Goal: Task Accomplishment & Management: Use online tool/utility

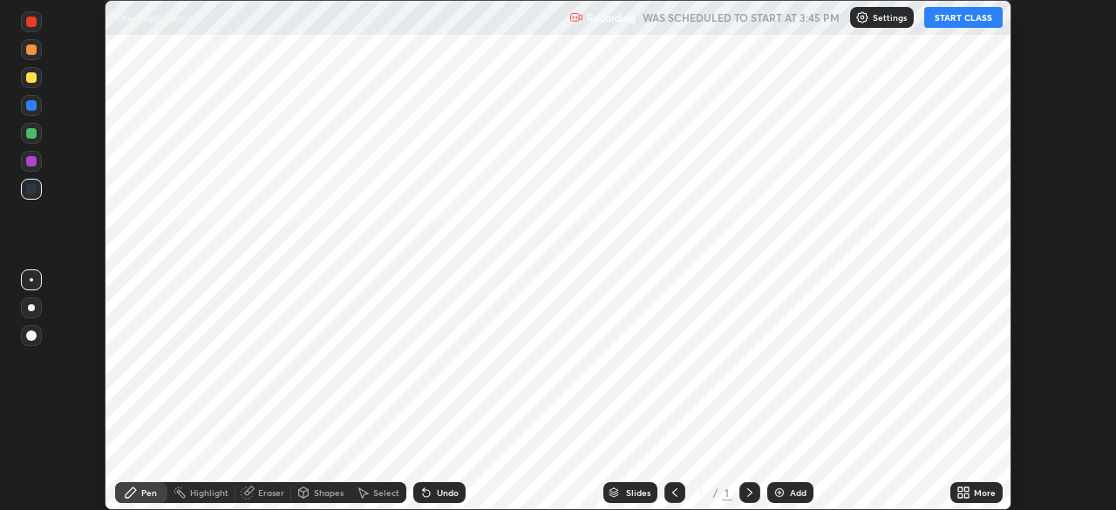
scroll to position [510, 1116]
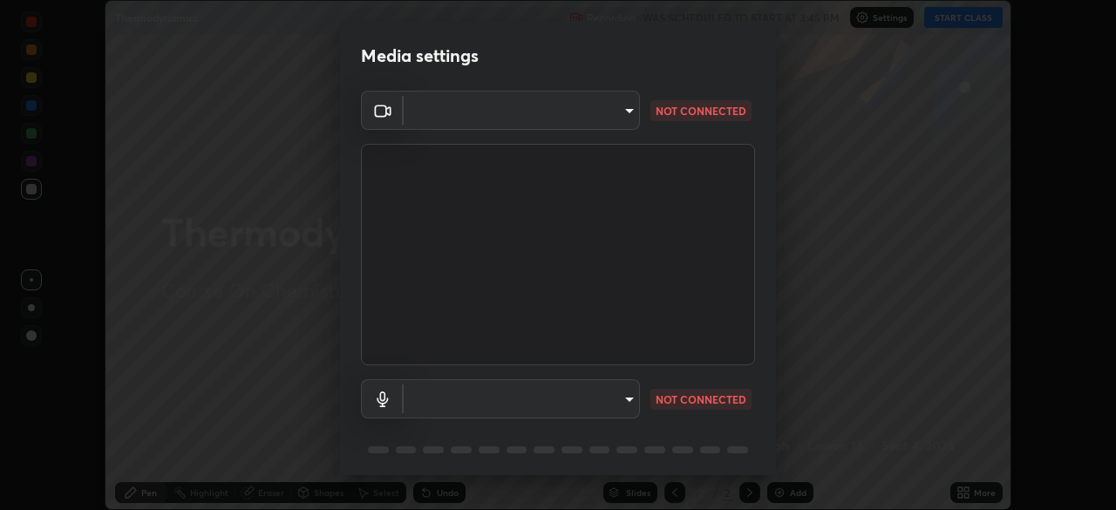
type input "ba13e312339ef8477216ddedc35df2f043033d031c8e6632ccfddaecbc9a7b0e"
type input "communications"
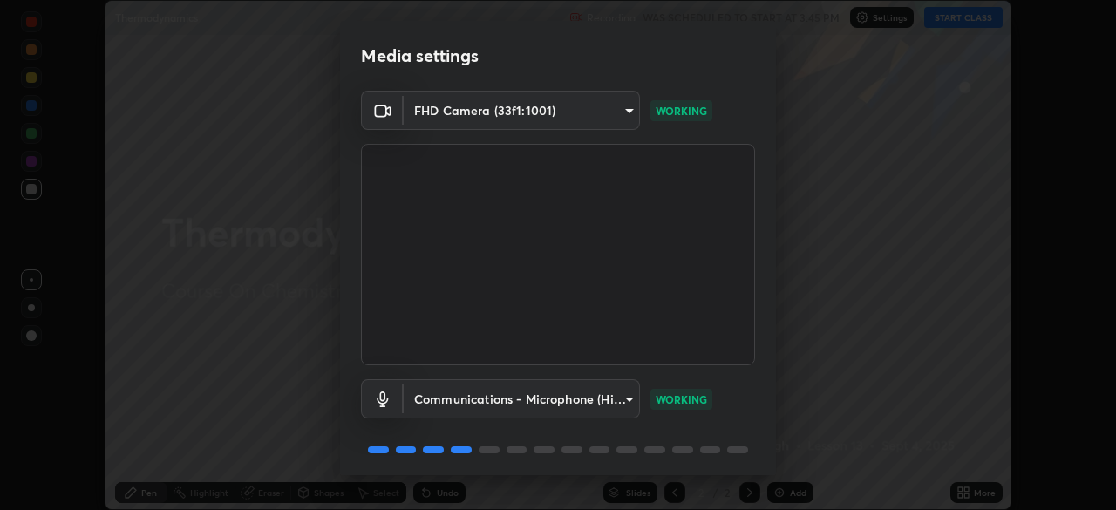
scroll to position [62, 0]
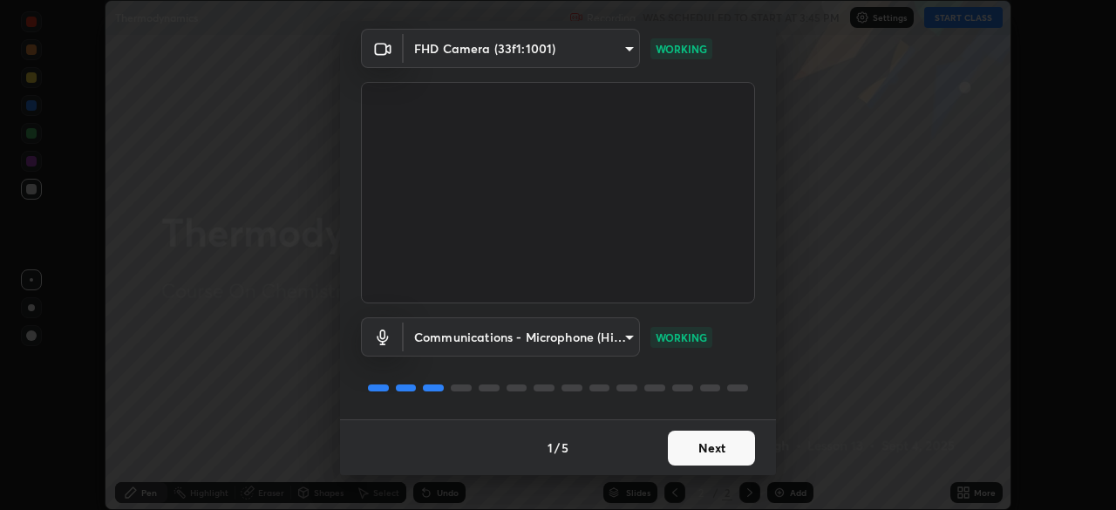
click at [714, 442] on button "Next" at bounding box center [711, 448] width 87 height 35
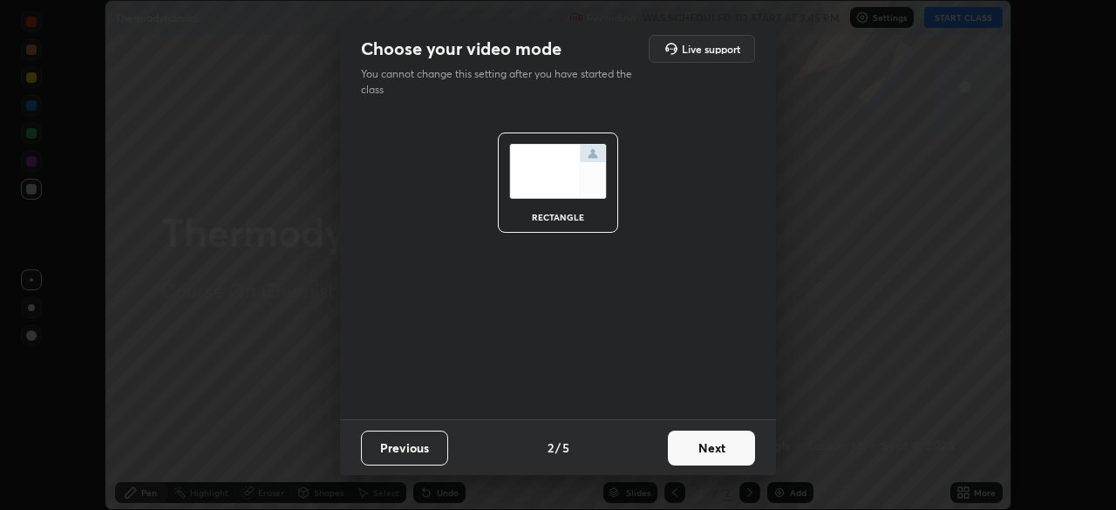
scroll to position [0, 0]
click at [713, 445] on button "Next" at bounding box center [711, 448] width 87 height 35
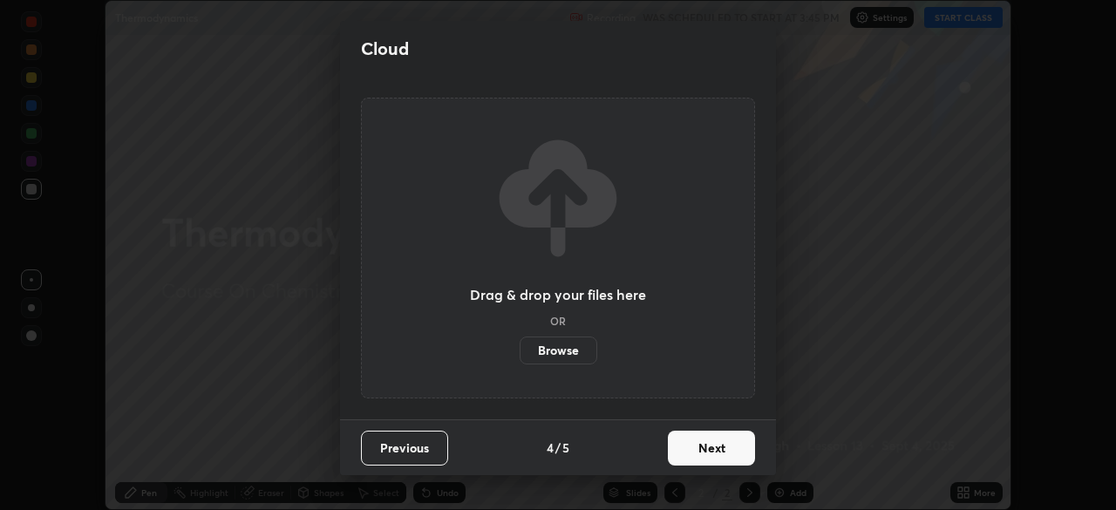
click at [715, 449] on button "Next" at bounding box center [711, 448] width 87 height 35
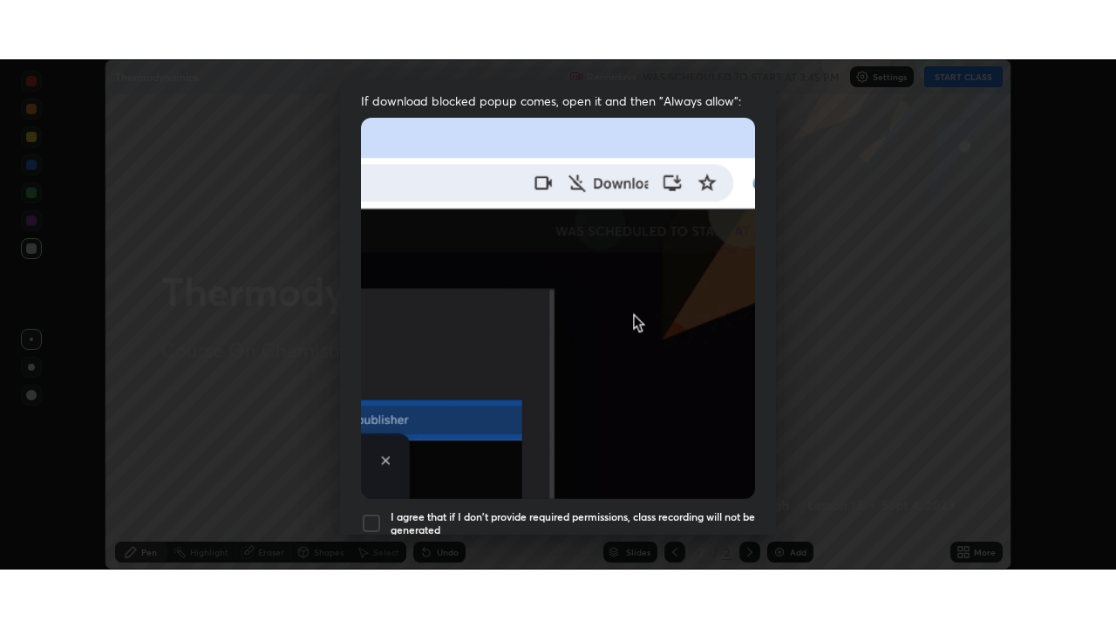
scroll to position [418, 0]
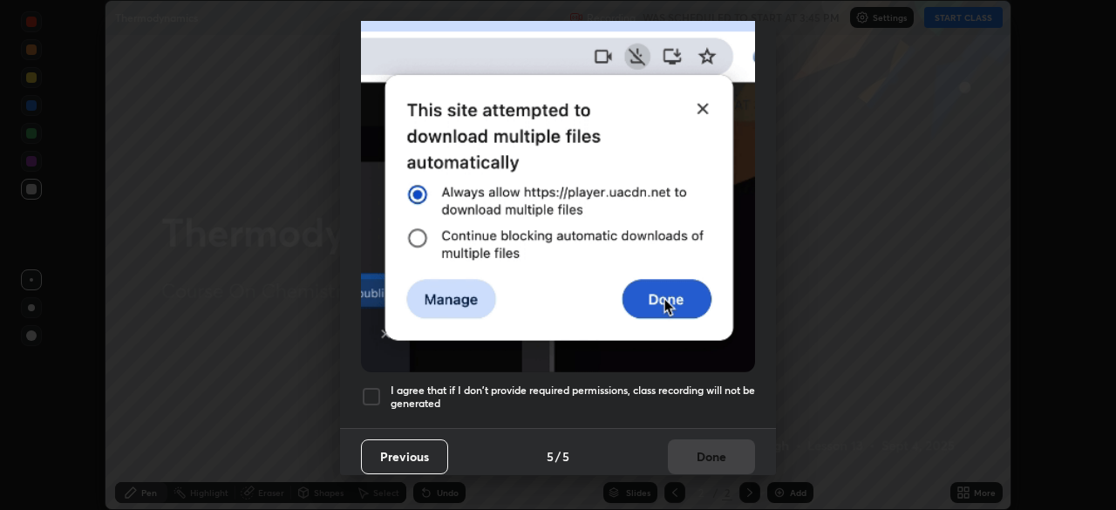
click at [374, 388] on div at bounding box center [371, 396] width 21 height 21
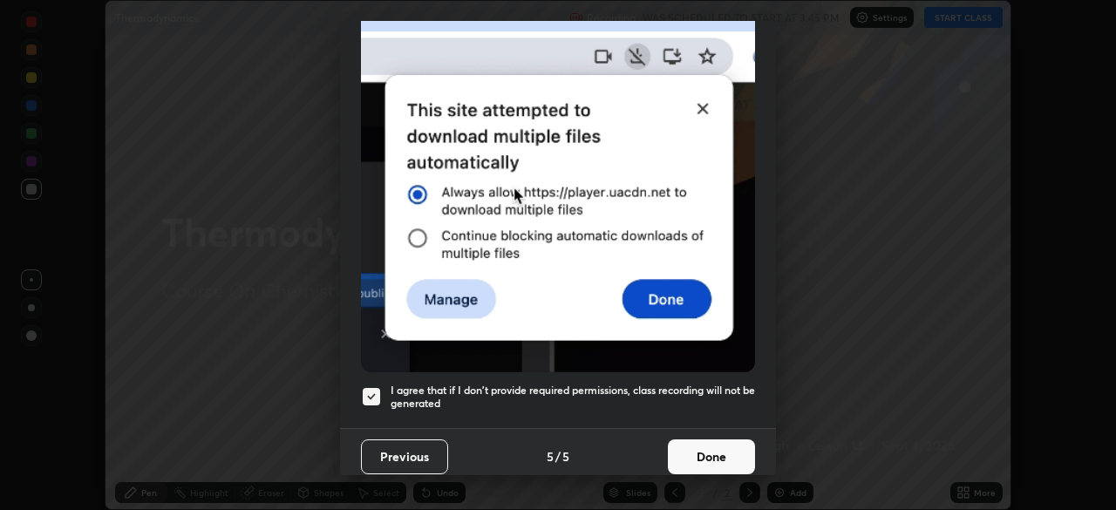
click at [699, 445] on button "Done" at bounding box center [711, 457] width 87 height 35
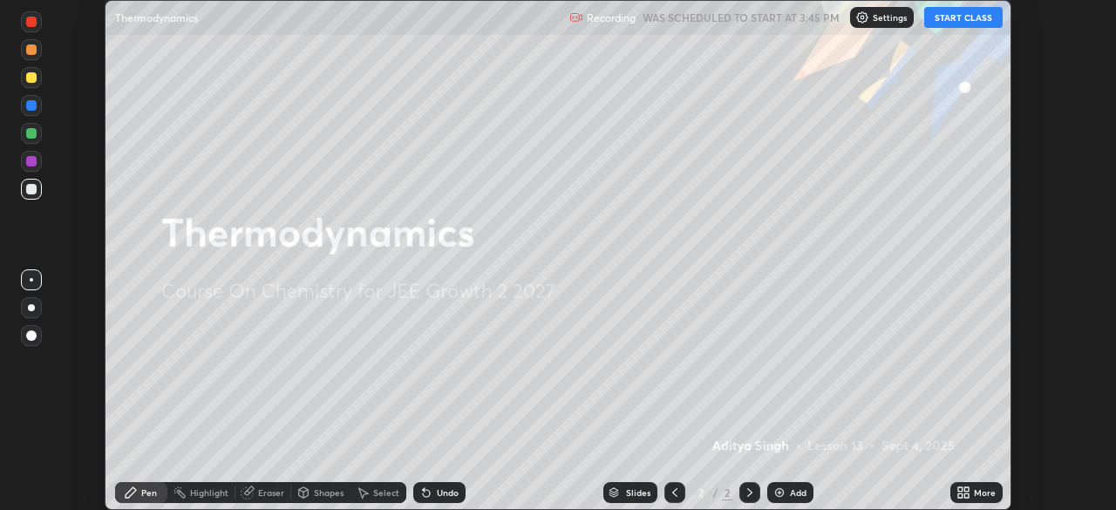
click at [952, 17] on button "START CLASS" at bounding box center [964, 17] width 78 height 21
click at [966, 489] on icon at bounding box center [967, 490] width 4 height 4
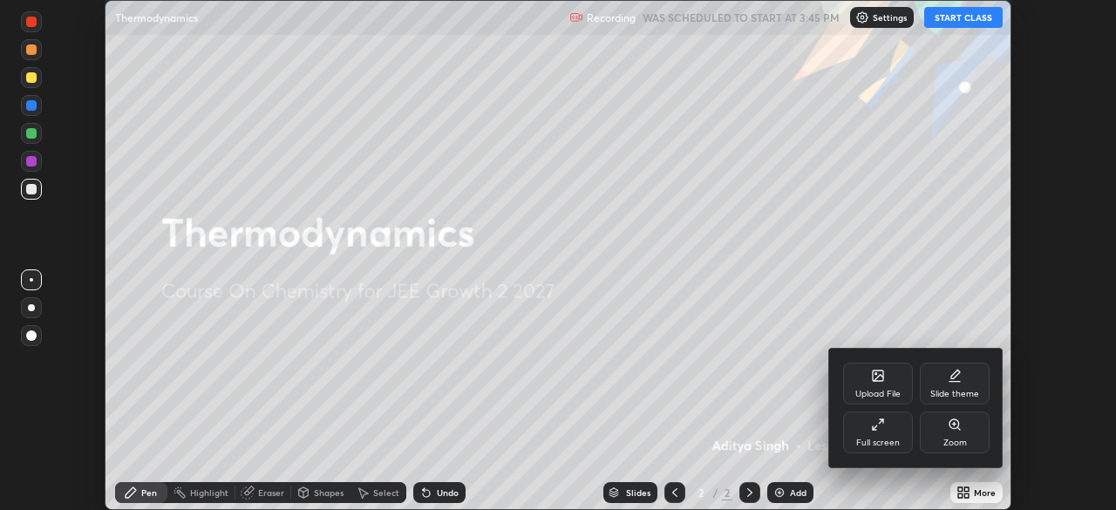
click at [885, 429] on div "Full screen" at bounding box center [878, 433] width 70 height 42
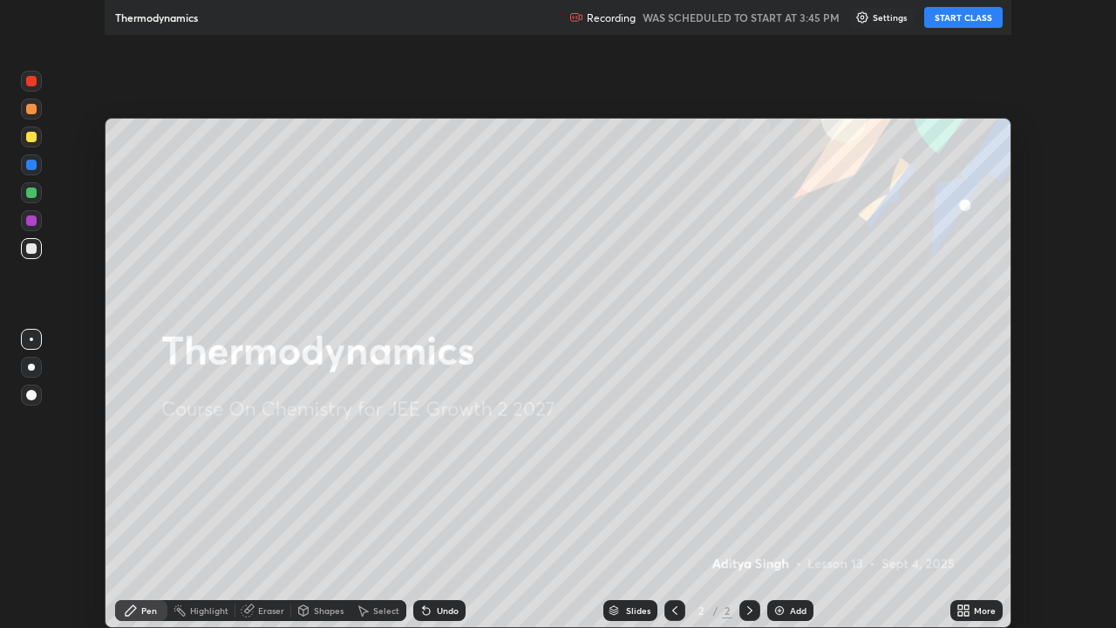
scroll to position [628, 1116]
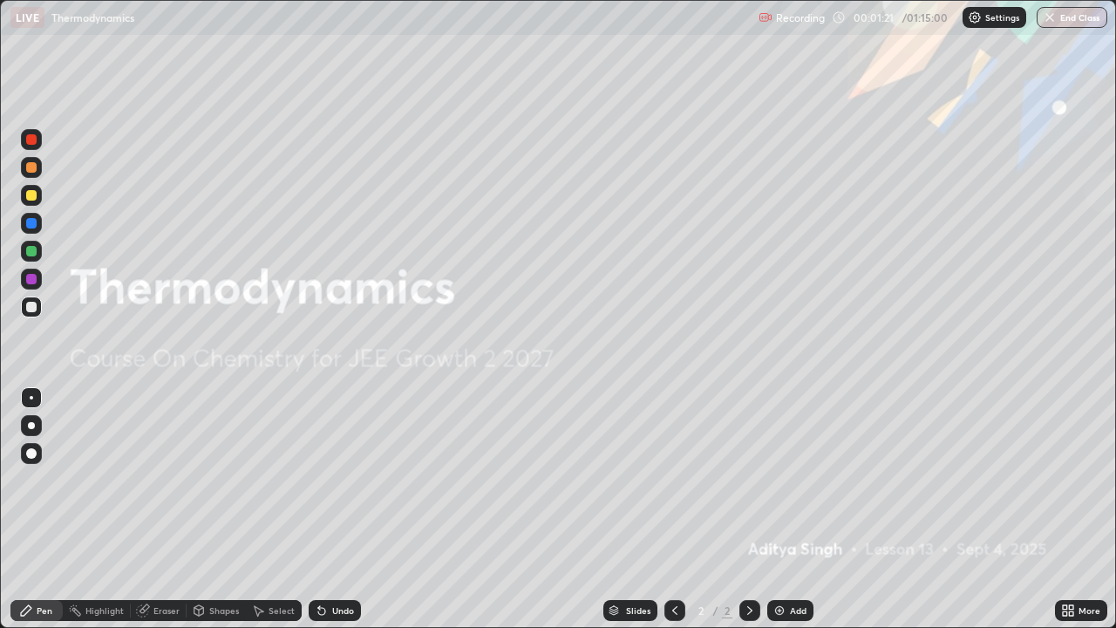
click at [784, 509] on img at bounding box center [780, 611] width 14 height 14
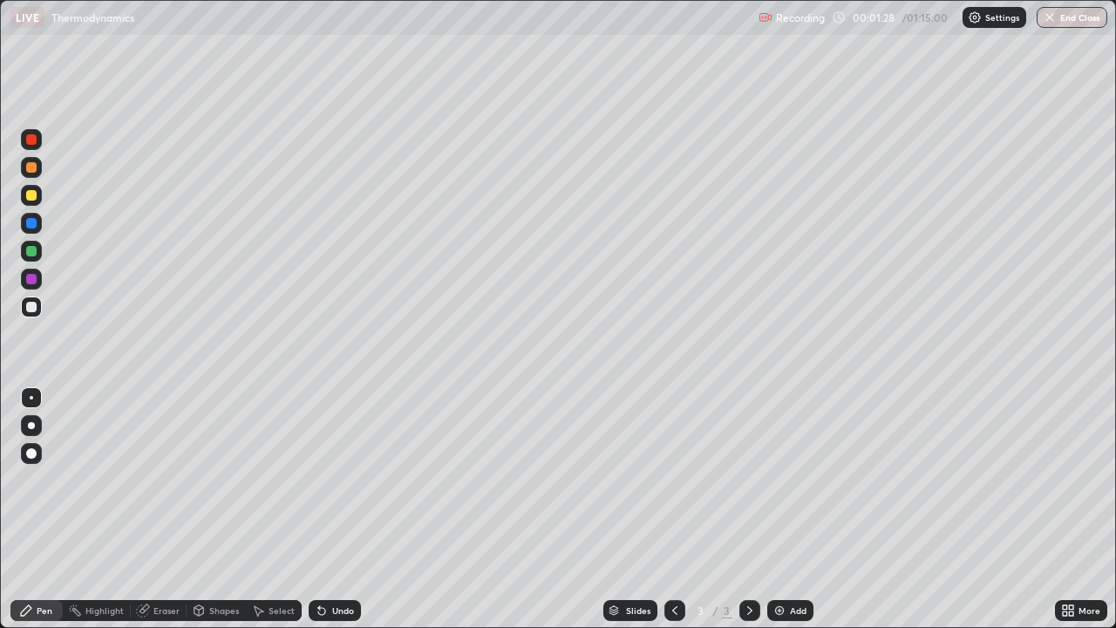
click at [29, 195] on div at bounding box center [31, 195] width 10 height 10
click at [31, 426] on div at bounding box center [31, 425] width 7 height 7
click at [36, 309] on div at bounding box center [31, 307] width 10 height 10
click at [786, 509] on div "Add" at bounding box center [791, 610] width 46 height 21
click at [787, 509] on div "Add" at bounding box center [791, 610] width 46 height 21
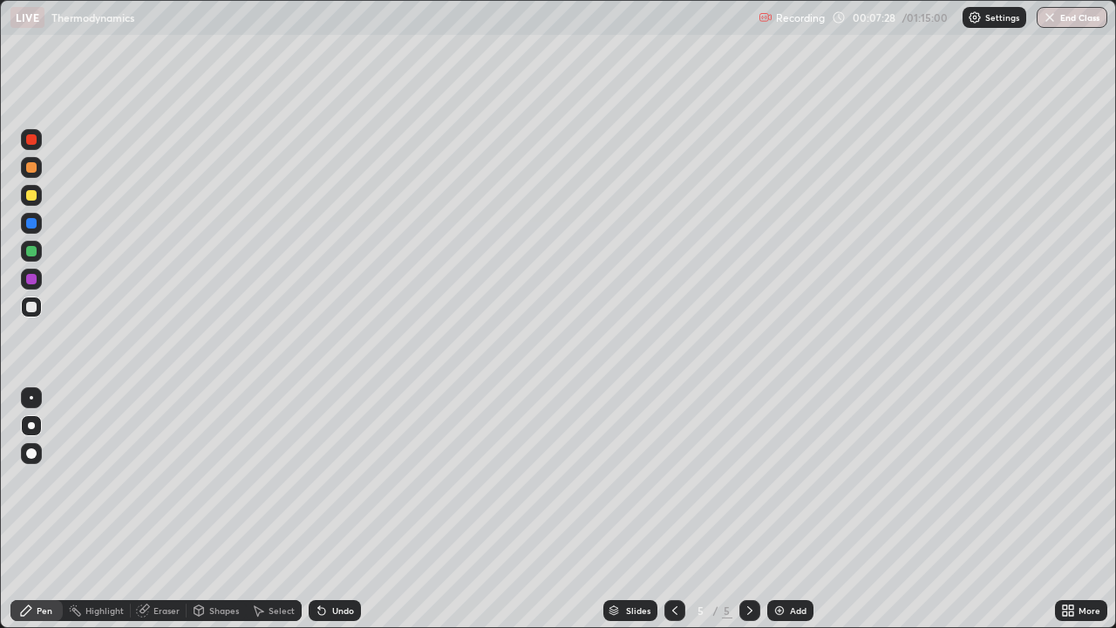
click at [332, 509] on div "Undo" at bounding box center [343, 610] width 22 height 9
click at [338, 509] on div "Undo" at bounding box center [343, 610] width 22 height 9
click at [344, 509] on div "Undo" at bounding box center [343, 610] width 22 height 9
click at [343, 509] on div "Undo" at bounding box center [343, 610] width 22 height 9
click at [344, 509] on div "Undo" at bounding box center [343, 610] width 22 height 9
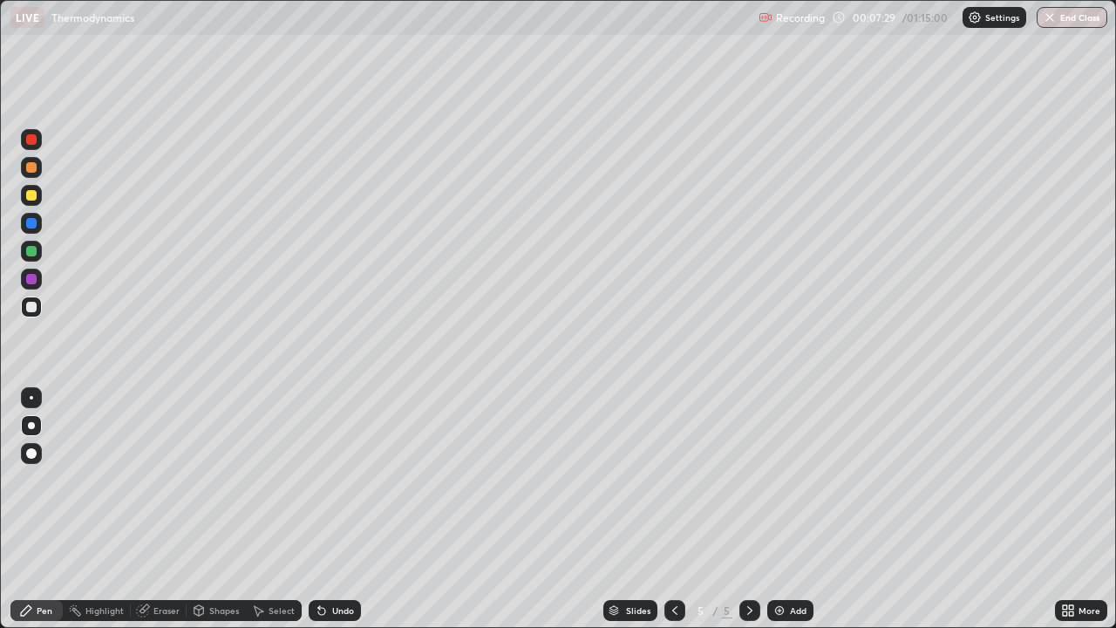
click at [338, 509] on div "Undo" at bounding box center [343, 610] width 22 height 9
click at [673, 509] on icon at bounding box center [675, 611] width 14 height 14
click at [749, 509] on icon at bounding box center [750, 611] width 14 height 14
click at [746, 509] on icon at bounding box center [750, 611] width 14 height 14
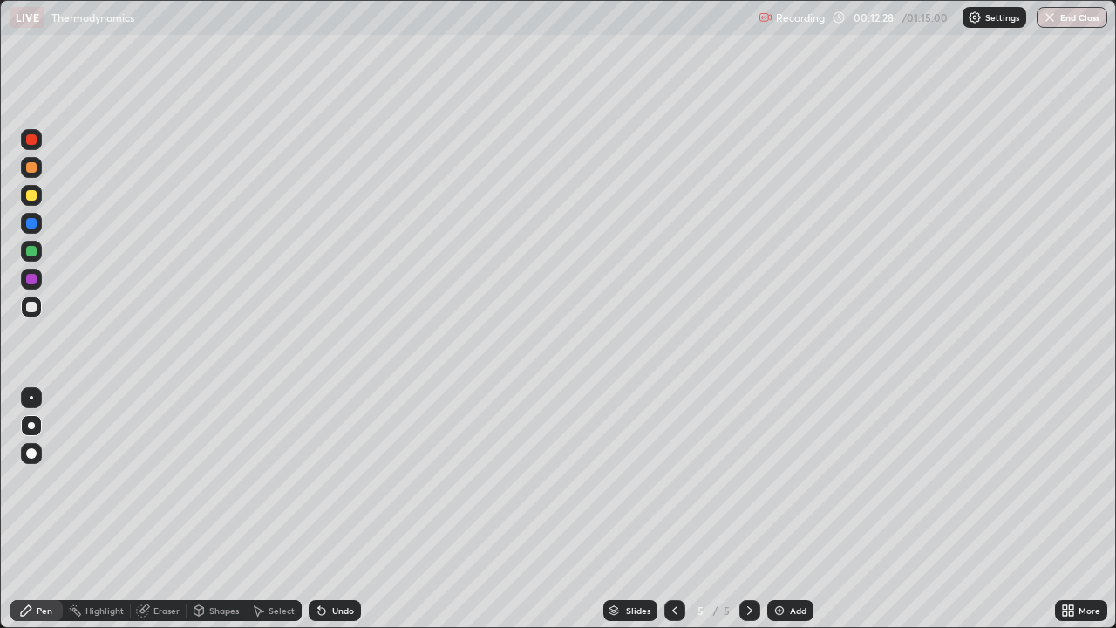
click at [790, 509] on div "Add" at bounding box center [798, 610] width 17 height 9
click at [36, 197] on div at bounding box center [31, 195] width 10 height 10
click at [35, 303] on div at bounding box center [31, 307] width 10 height 10
click at [344, 509] on div "Undo" at bounding box center [335, 610] width 52 height 21
click at [335, 509] on div "Undo" at bounding box center [335, 610] width 52 height 21
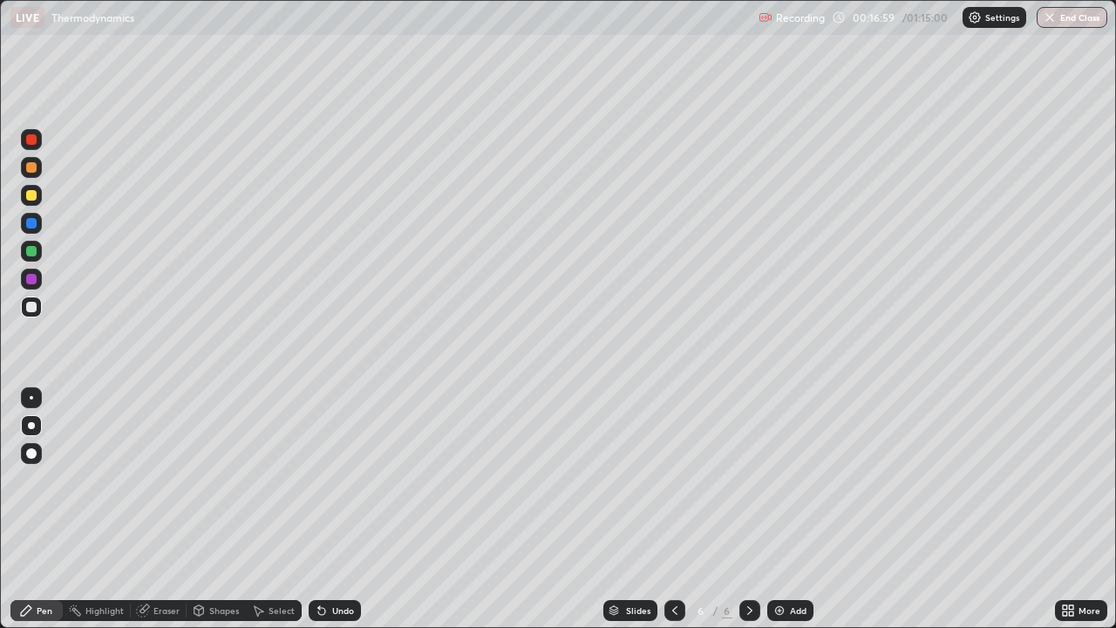
click at [787, 509] on div "Add" at bounding box center [791, 610] width 46 height 21
click at [332, 509] on div "Undo" at bounding box center [343, 610] width 22 height 9
click at [32, 195] on div at bounding box center [31, 195] width 10 height 10
click at [161, 509] on div "Eraser" at bounding box center [167, 610] width 26 height 9
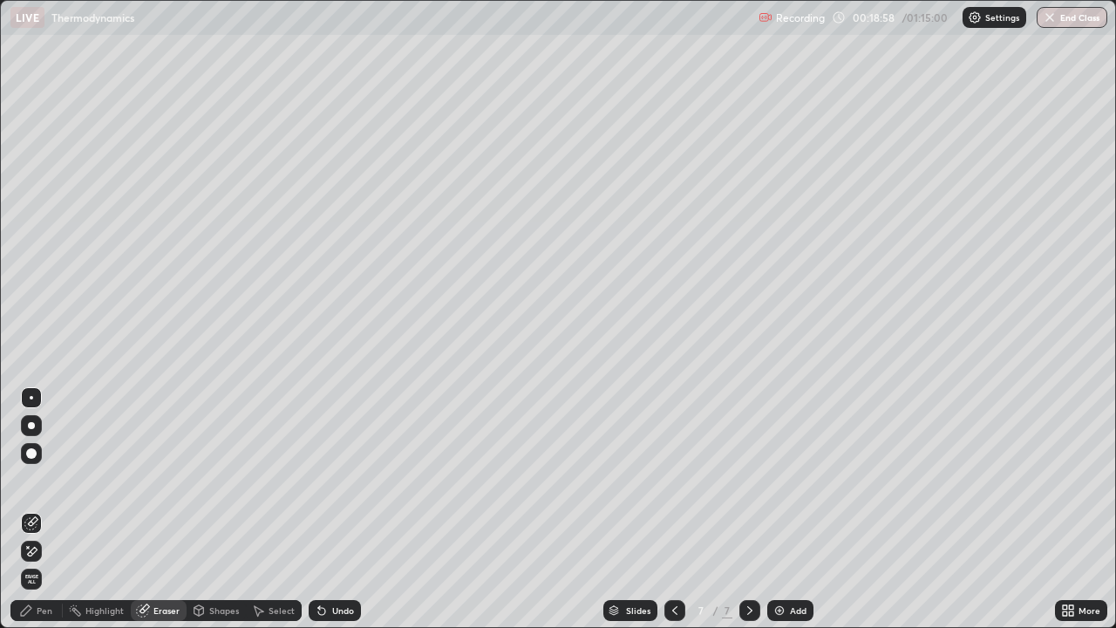
click at [38, 509] on div "Pen" at bounding box center [45, 610] width 16 height 9
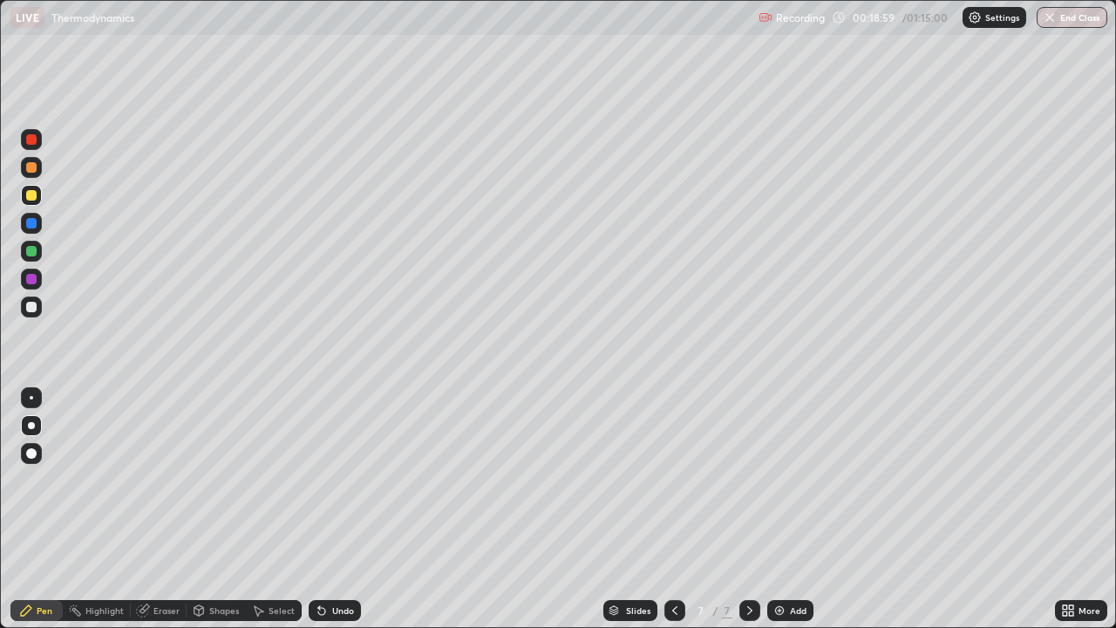
click at [27, 307] on div at bounding box center [31, 307] width 10 height 10
click at [790, 509] on div "Add" at bounding box center [798, 610] width 17 height 9
click at [673, 509] on icon at bounding box center [675, 611] width 14 height 14
click at [33, 195] on div at bounding box center [31, 195] width 10 height 10
click at [782, 509] on img at bounding box center [780, 611] width 14 height 14
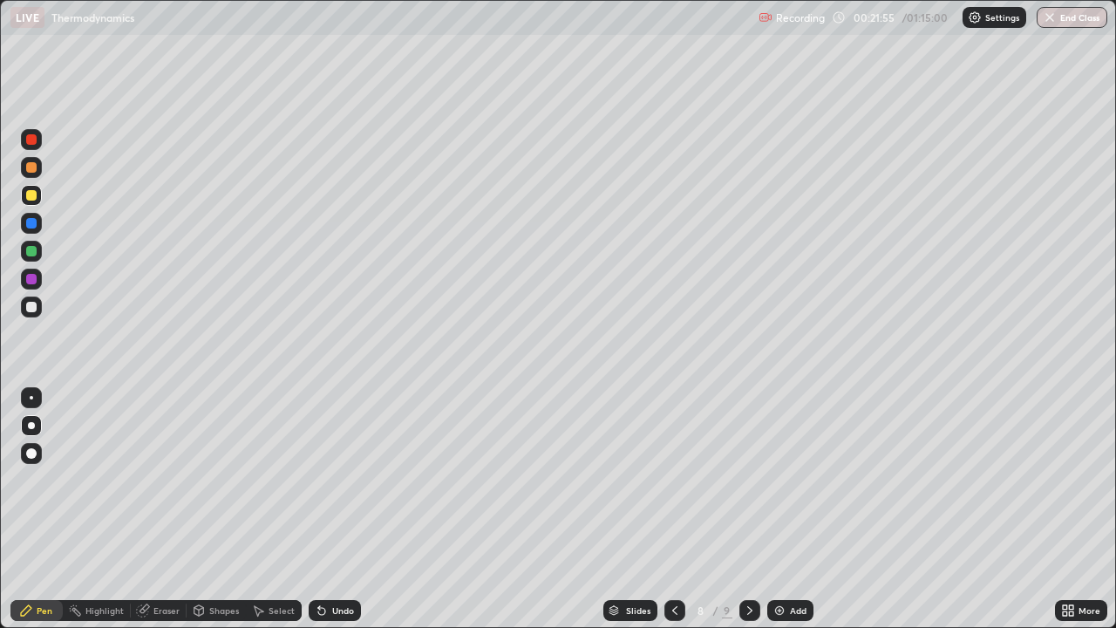
click at [32, 307] on div at bounding box center [31, 307] width 10 height 10
click at [30, 195] on div at bounding box center [31, 195] width 10 height 10
click at [673, 509] on icon at bounding box center [675, 611] width 14 height 14
click at [672, 509] on icon at bounding box center [674, 610] width 5 height 9
click at [746, 509] on icon at bounding box center [750, 611] width 14 height 14
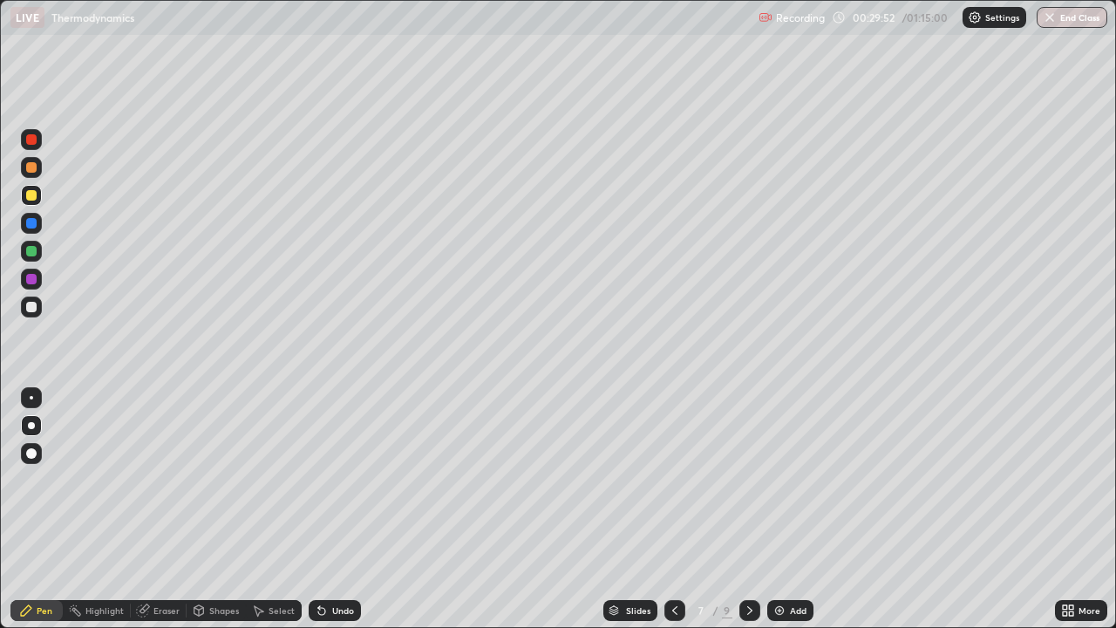
click at [750, 509] on icon at bounding box center [750, 611] width 14 height 14
click at [748, 509] on icon at bounding box center [750, 611] width 14 height 14
click at [665, 509] on div at bounding box center [675, 610] width 21 height 21
click at [674, 509] on icon at bounding box center [675, 611] width 14 height 14
click at [670, 509] on div at bounding box center [675, 610] width 21 height 21
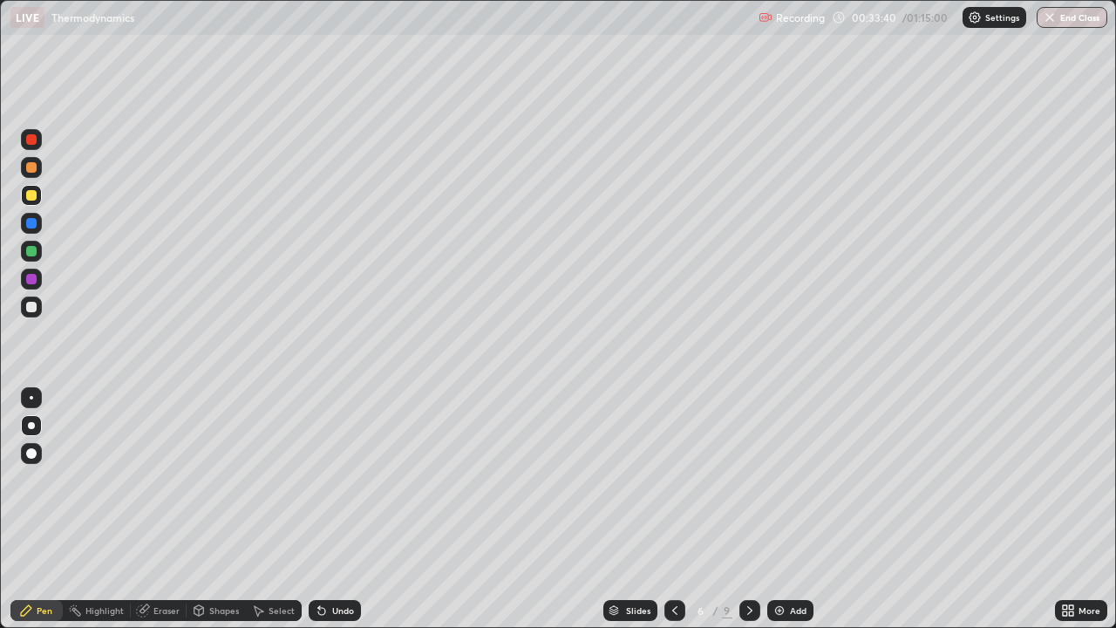
click at [748, 509] on icon at bounding box center [750, 611] width 14 height 14
click at [792, 509] on div "Add" at bounding box center [798, 610] width 17 height 9
click at [740, 509] on div at bounding box center [750, 610] width 21 height 21
click at [748, 509] on icon at bounding box center [750, 611] width 14 height 14
click at [672, 509] on icon at bounding box center [674, 611] width 14 height 14
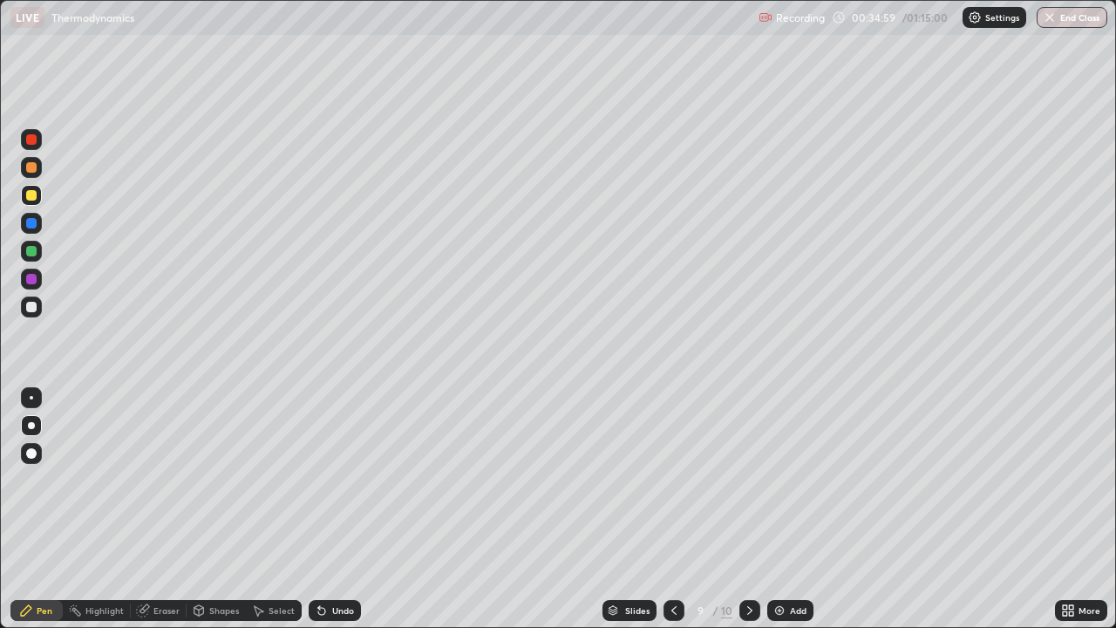
click at [673, 509] on icon at bounding box center [674, 610] width 5 height 9
click at [672, 509] on icon at bounding box center [674, 611] width 14 height 14
click at [748, 509] on icon at bounding box center [750, 611] width 14 height 14
click at [786, 509] on div "Add" at bounding box center [791, 610] width 46 height 21
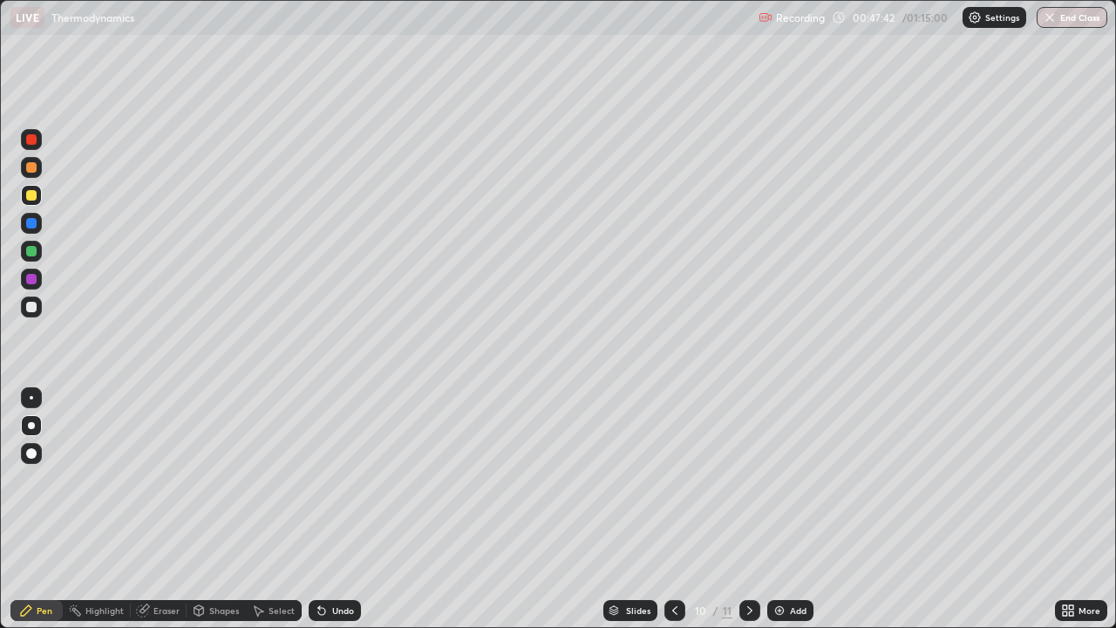
click at [781, 509] on img at bounding box center [780, 611] width 14 height 14
click at [672, 509] on div at bounding box center [675, 610] width 21 height 21
click at [160, 509] on div "Eraser" at bounding box center [167, 610] width 26 height 9
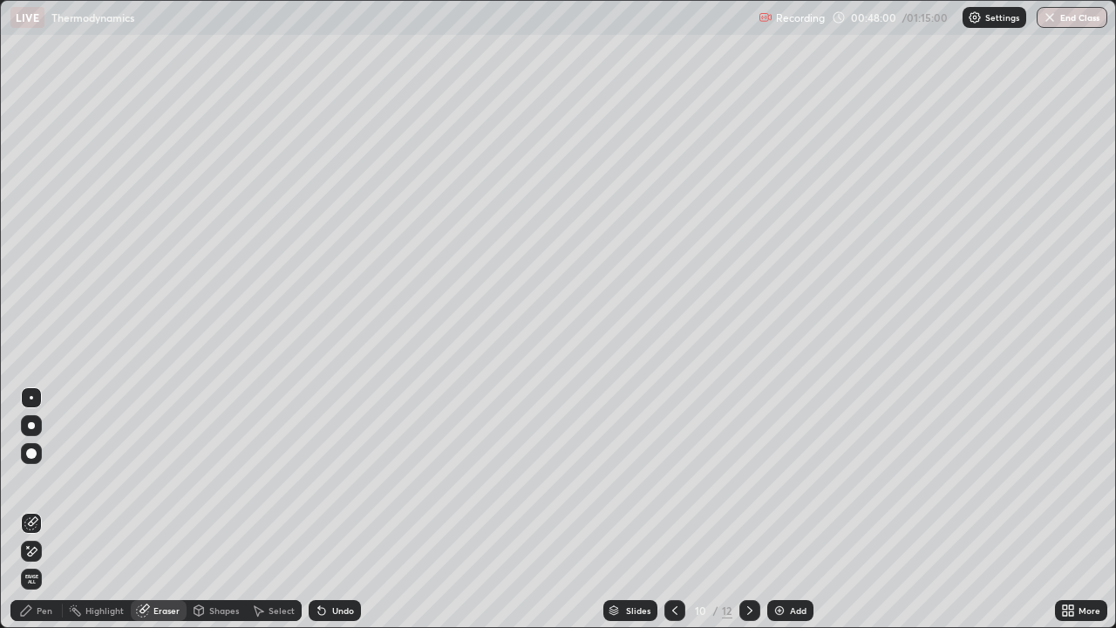
click at [54, 509] on div "Pen" at bounding box center [36, 610] width 52 height 21
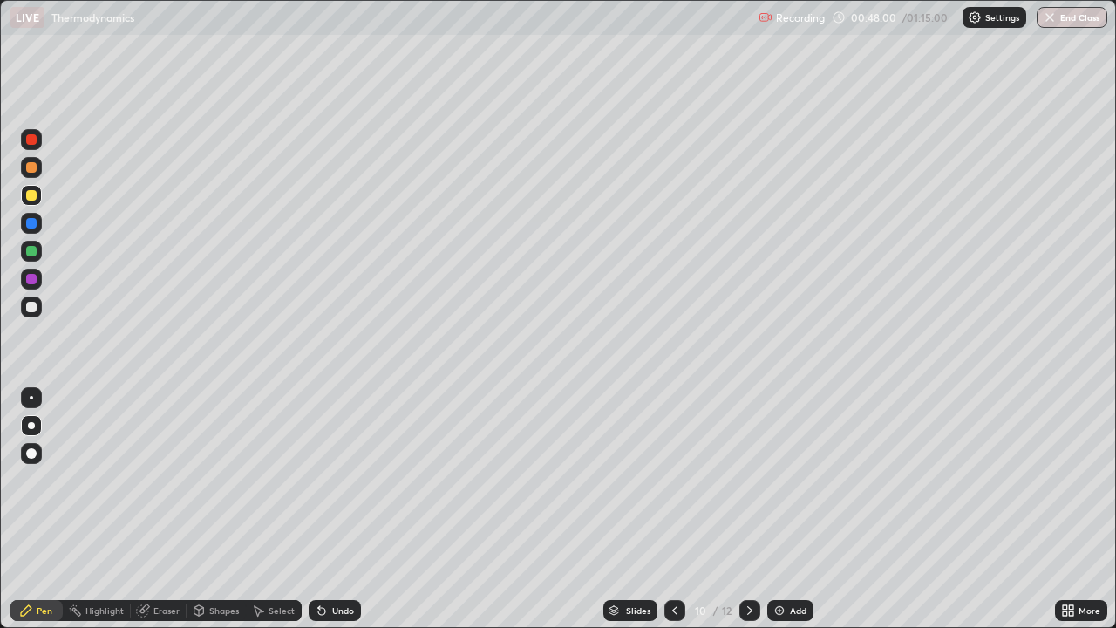
click at [31, 313] on div at bounding box center [31, 307] width 21 height 21
click at [33, 196] on div at bounding box center [31, 195] width 10 height 10
click at [28, 306] on div at bounding box center [31, 307] width 10 height 10
click at [334, 509] on div "Undo" at bounding box center [335, 610] width 52 height 21
click at [788, 509] on div "Add" at bounding box center [791, 610] width 46 height 21
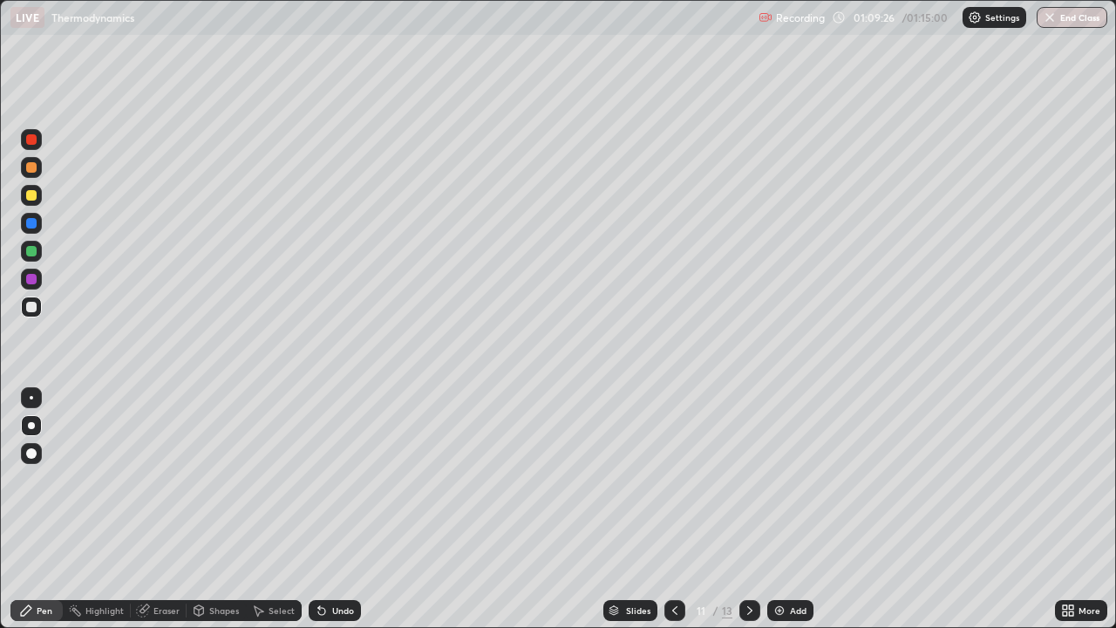
click at [1061, 20] on button "End Class" at bounding box center [1072, 17] width 71 height 21
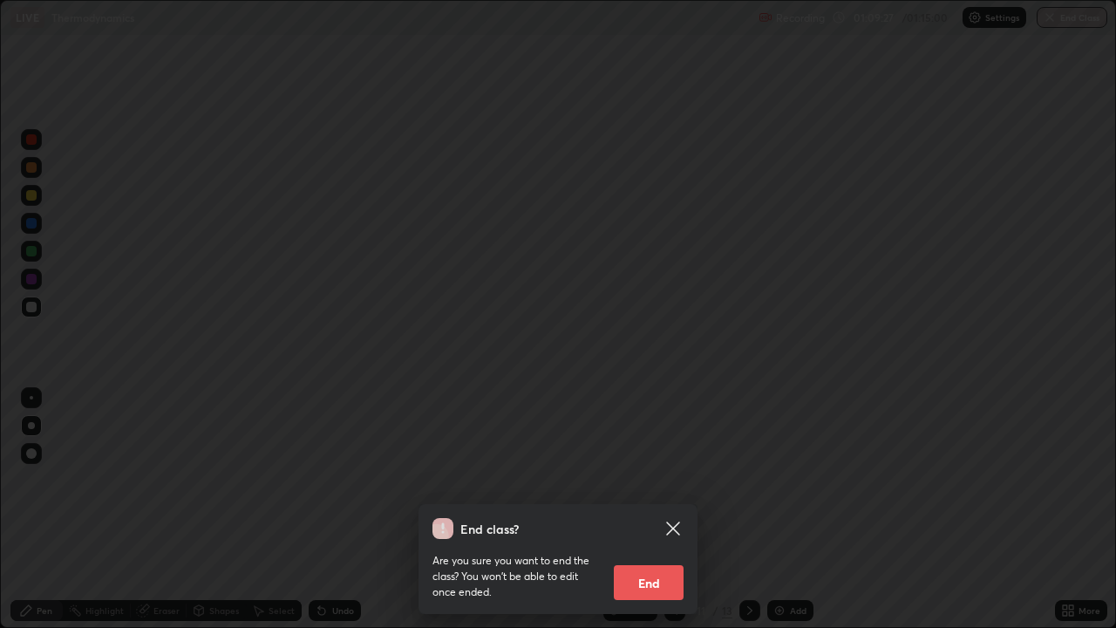
click at [645, 509] on button "End" at bounding box center [649, 582] width 70 height 35
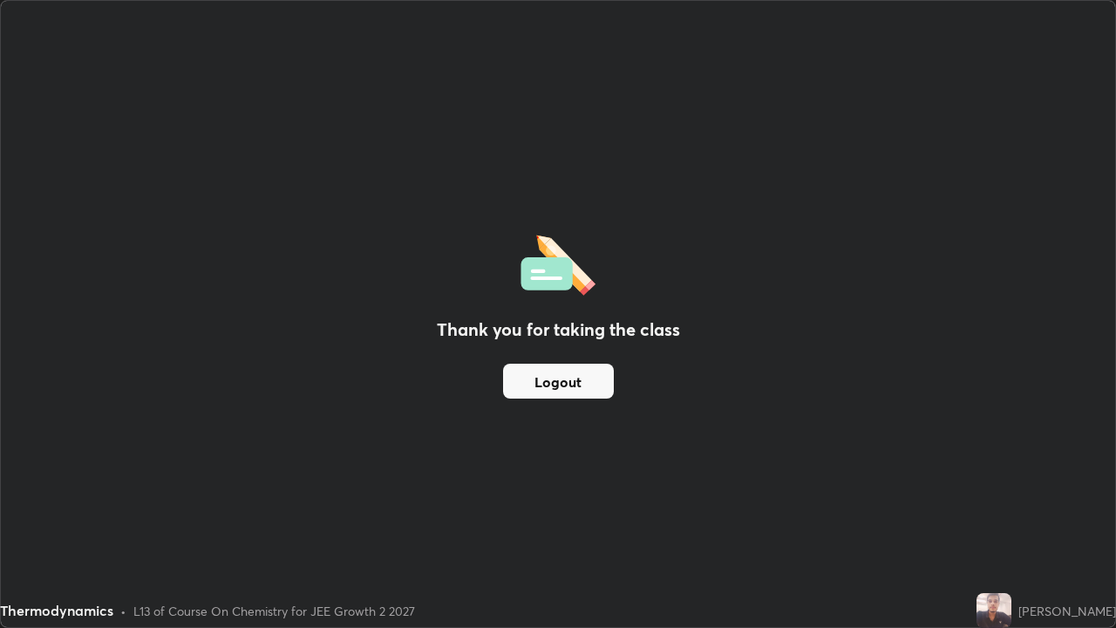
click at [560, 394] on button "Logout" at bounding box center [558, 381] width 111 height 35
